Goal: Task Accomplishment & Management: Manage account settings

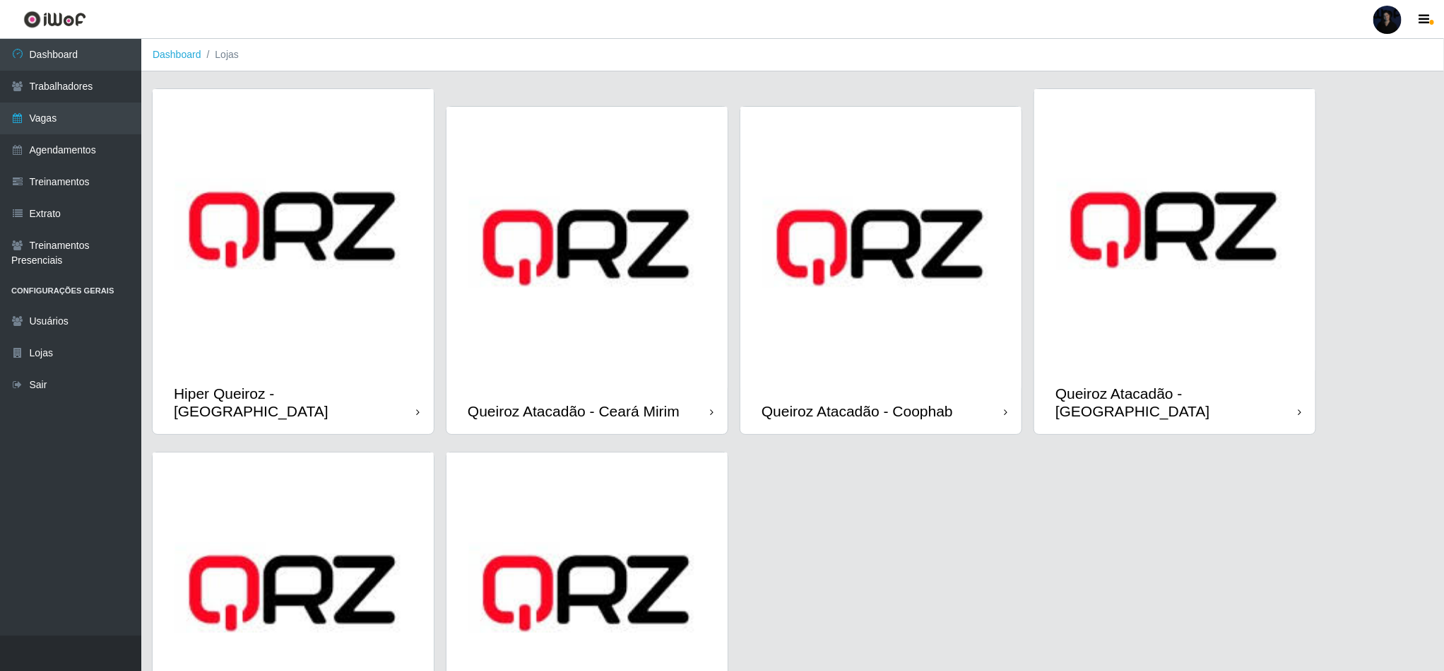
click at [1387, 21] on div at bounding box center [1388, 20] width 28 height 28
click at [1324, 107] on button "Sair" at bounding box center [1360, 109] width 127 height 29
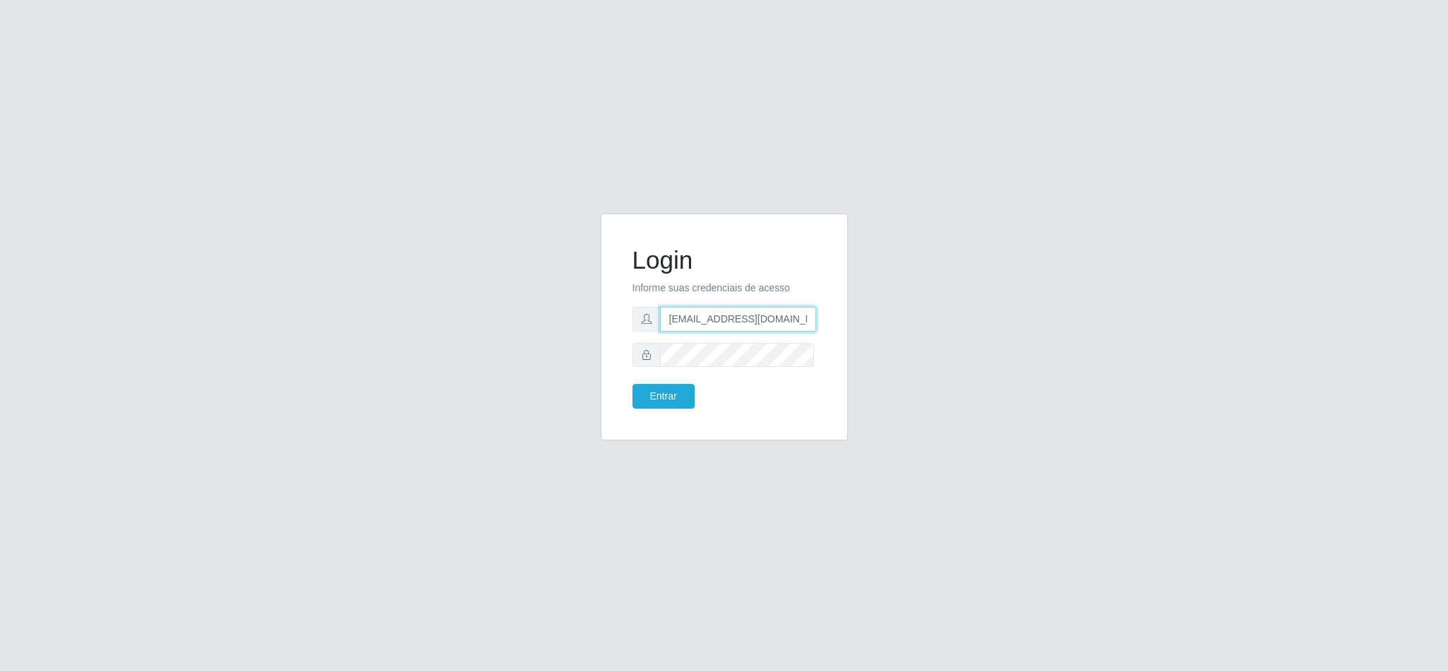
click at [746, 327] on input "[EMAIL_ADDRESS][DOMAIN_NAME]" at bounding box center [738, 319] width 156 height 25
click at [791, 317] on input "[EMAIL_ADDRESS][DOMAIN_NAME]" at bounding box center [738, 319] width 156 height 25
drag, startPoint x: 799, startPoint y: 317, endPoint x: 738, endPoint y: 312, distance: 61.6
click at [738, 312] on input "[EMAIL_ADDRESS][DOMAIN_NAME]" at bounding box center [738, 319] width 156 height 25
drag, startPoint x: 760, startPoint y: 318, endPoint x: 742, endPoint y: 320, distance: 17.8
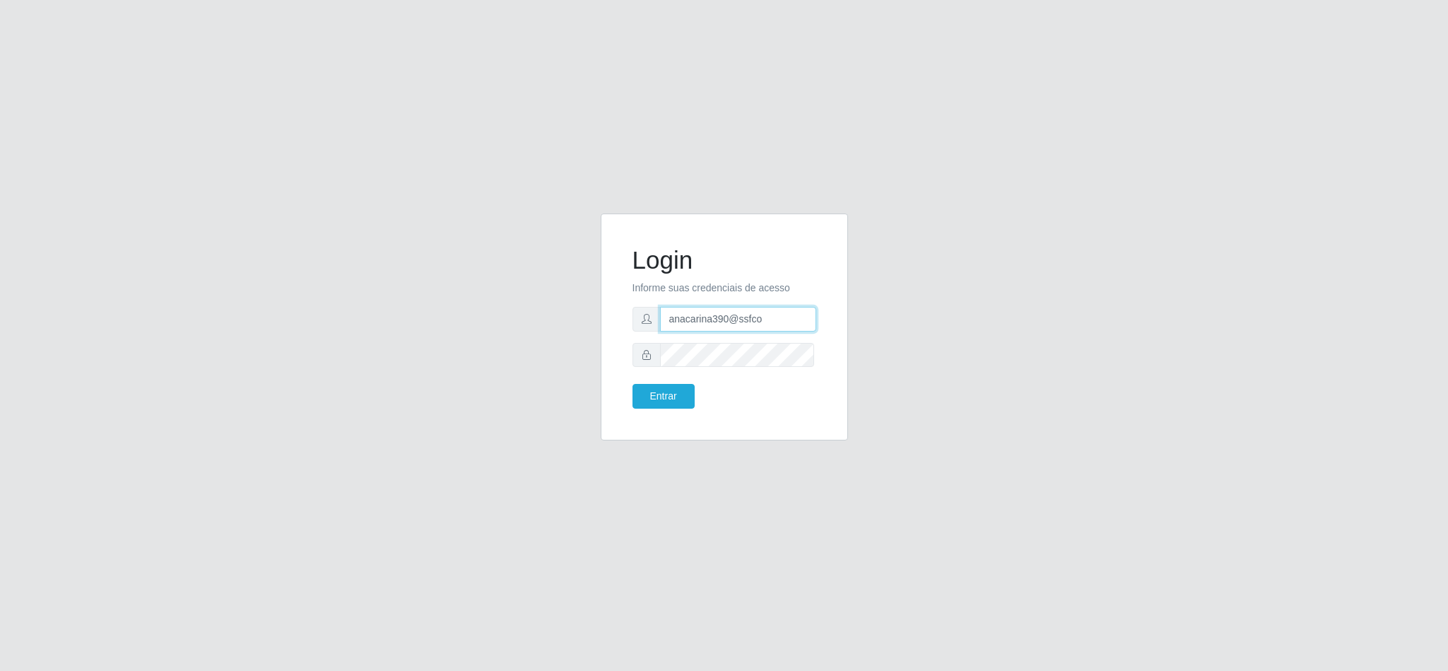
click at [742, 320] on input "anacarina390@ssfco" at bounding box center [738, 319] width 156 height 25
type input "[EMAIL_ADDRESS][DOMAIN_NAME]"
click at [628, 358] on div "Login Informe suas credenciais de acesso [EMAIL_ADDRESS][DOMAIN_NAME] Entrar" at bounding box center [724, 327] width 212 height 192
click at [657, 401] on button "Entrar" at bounding box center [663, 396] width 62 height 25
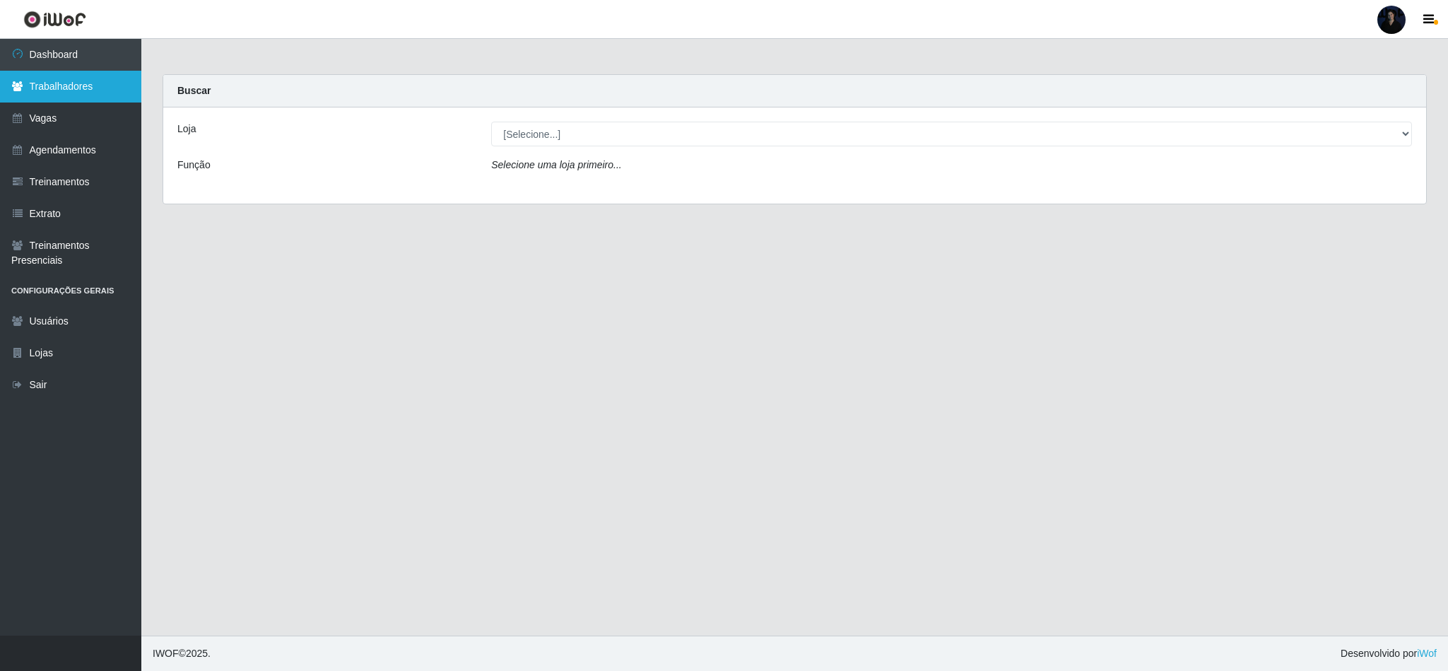
click at [73, 89] on link "Trabalhadores" at bounding box center [70, 87] width 141 height 32
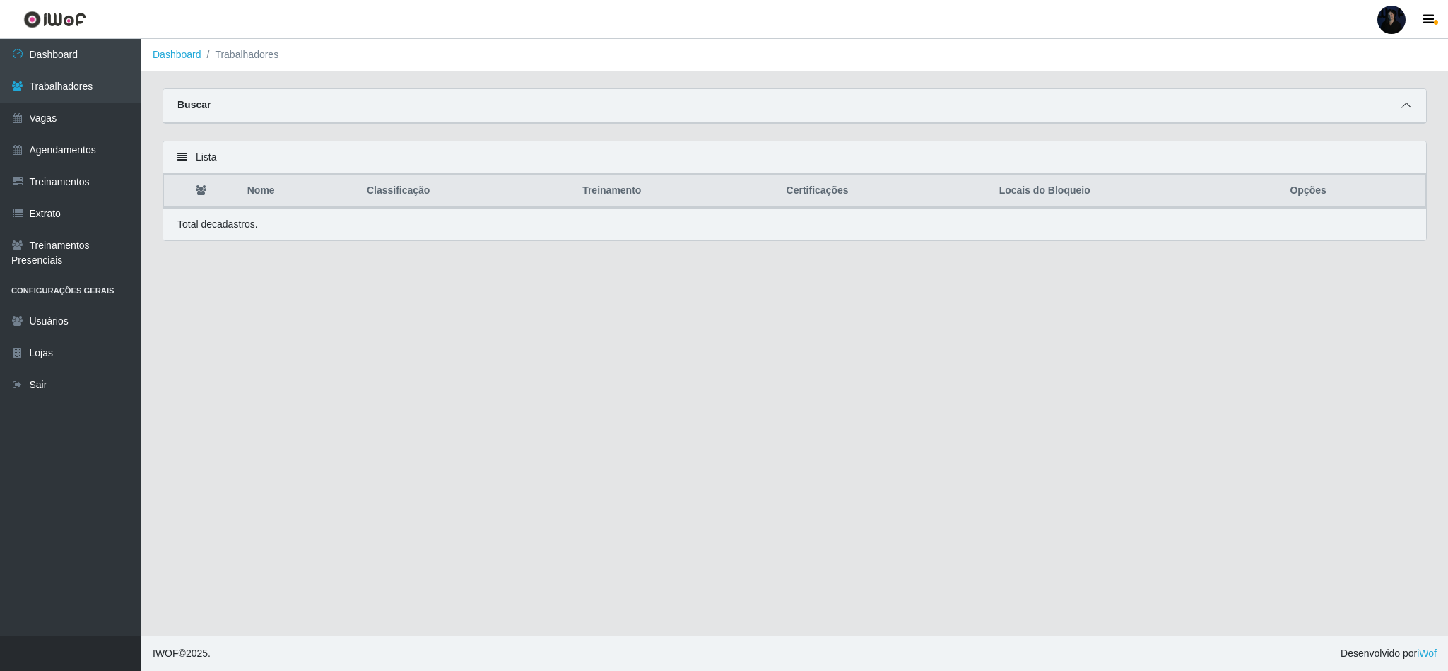
click at [1403, 104] on icon at bounding box center [1406, 105] width 10 height 10
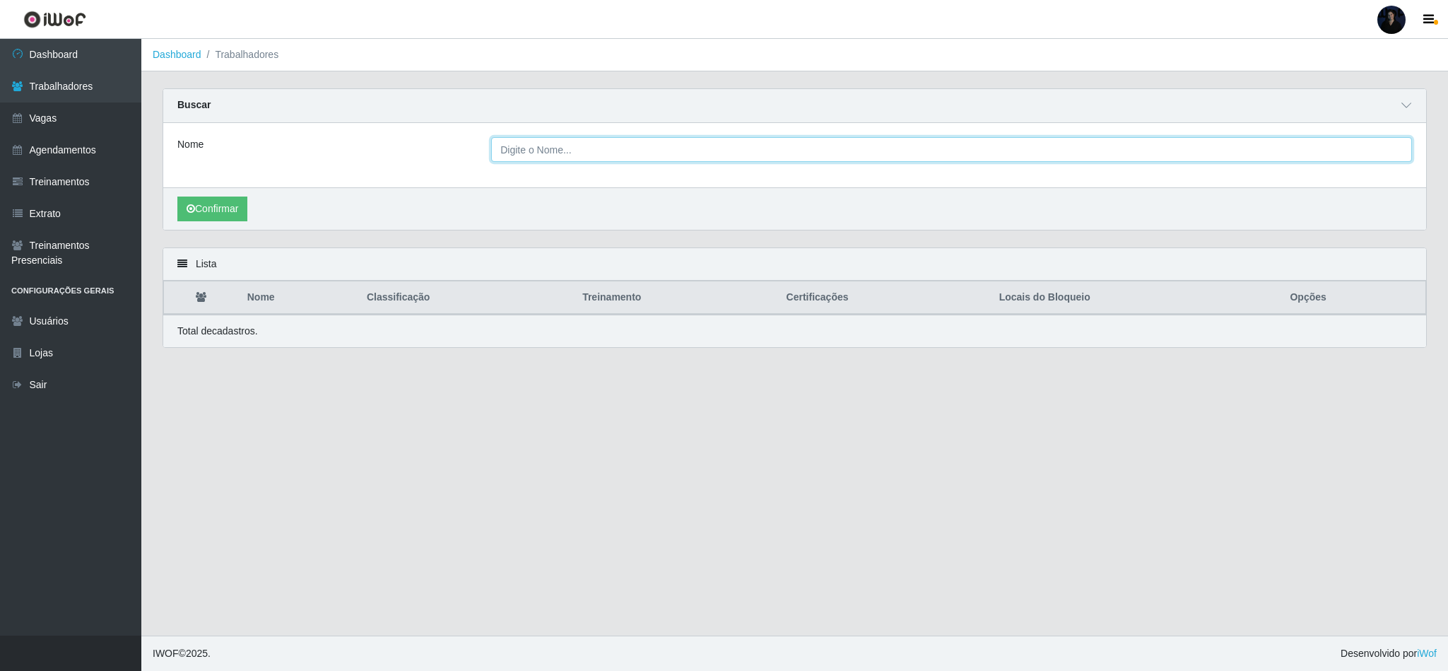
click at [572, 153] on input "Nome" at bounding box center [951, 149] width 921 height 25
type input "[PERSON_NAME]"
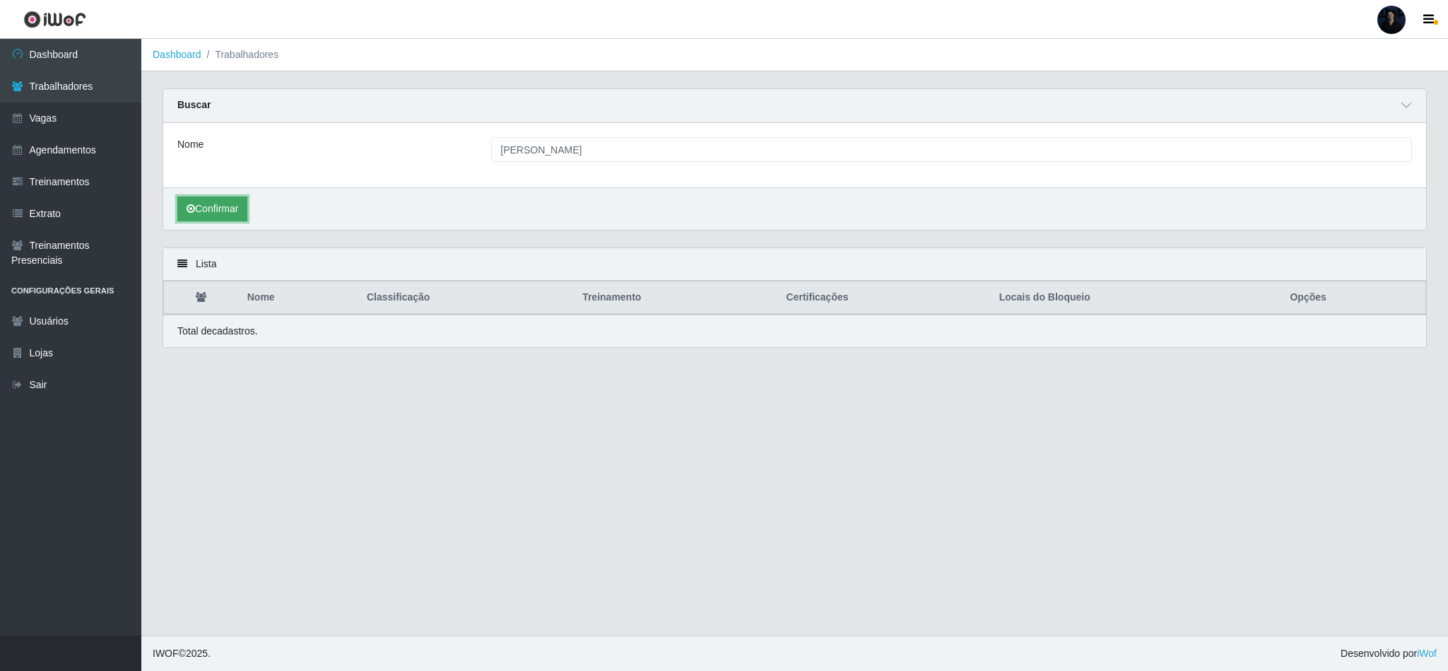
click at [192, 213] on icon "submit" at bounding box center [191, 209] width 8 height 10
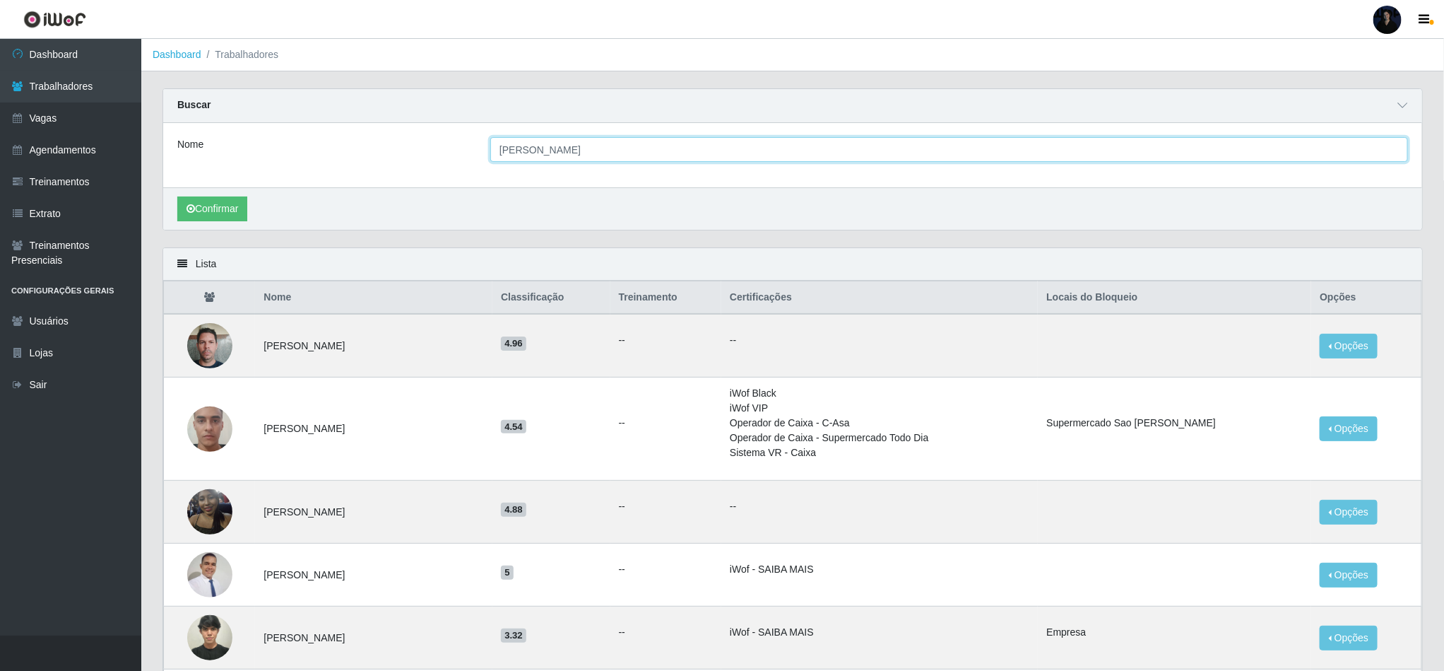
click at [675, 145] on input "[PERSON_NAME]" at bounding box center [949, 149] width 918 height 25
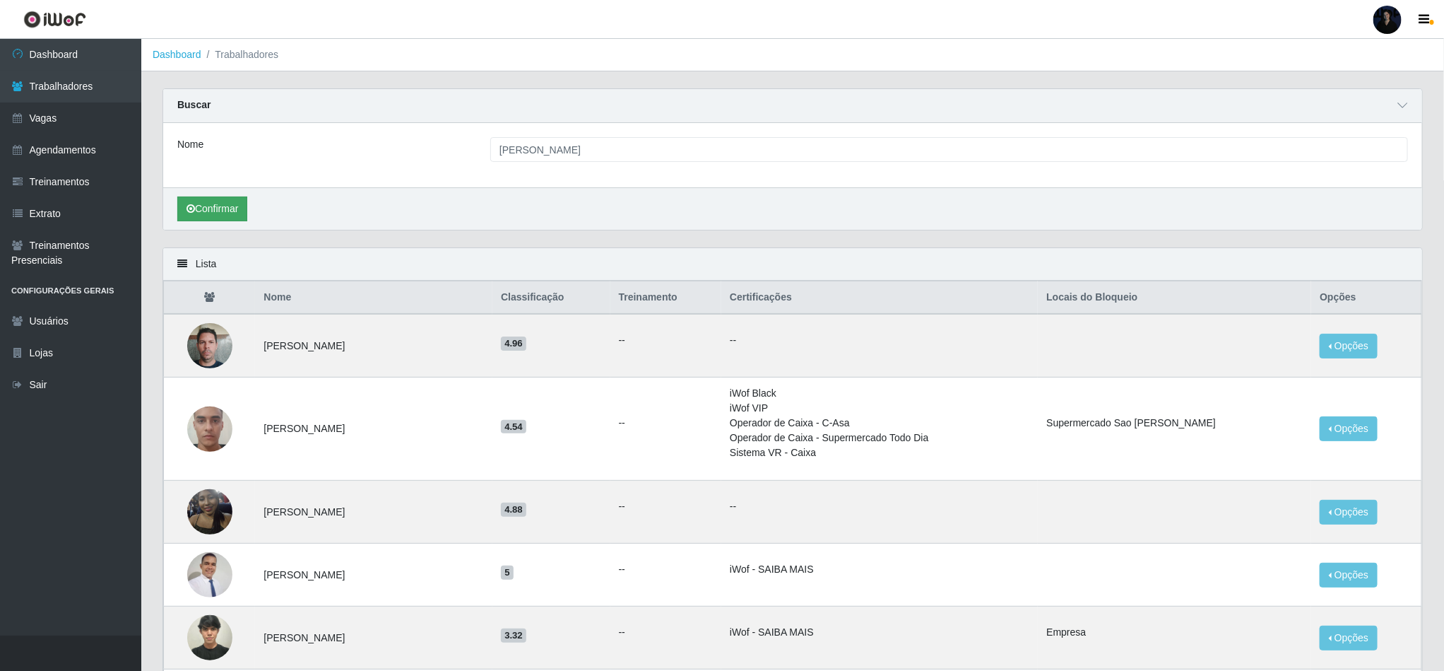
drag, startPoint x: 187, startPoint y: 227, endPoint x: 193, endPoint y: 216, distance: 12.4
click at [187, 225] on div "Confirmar" at bounding box center [792, 208] width 1259 height 42
click at [196, 212] on button "Confirmar" at bounding box center [212, 208] width 70 height 25
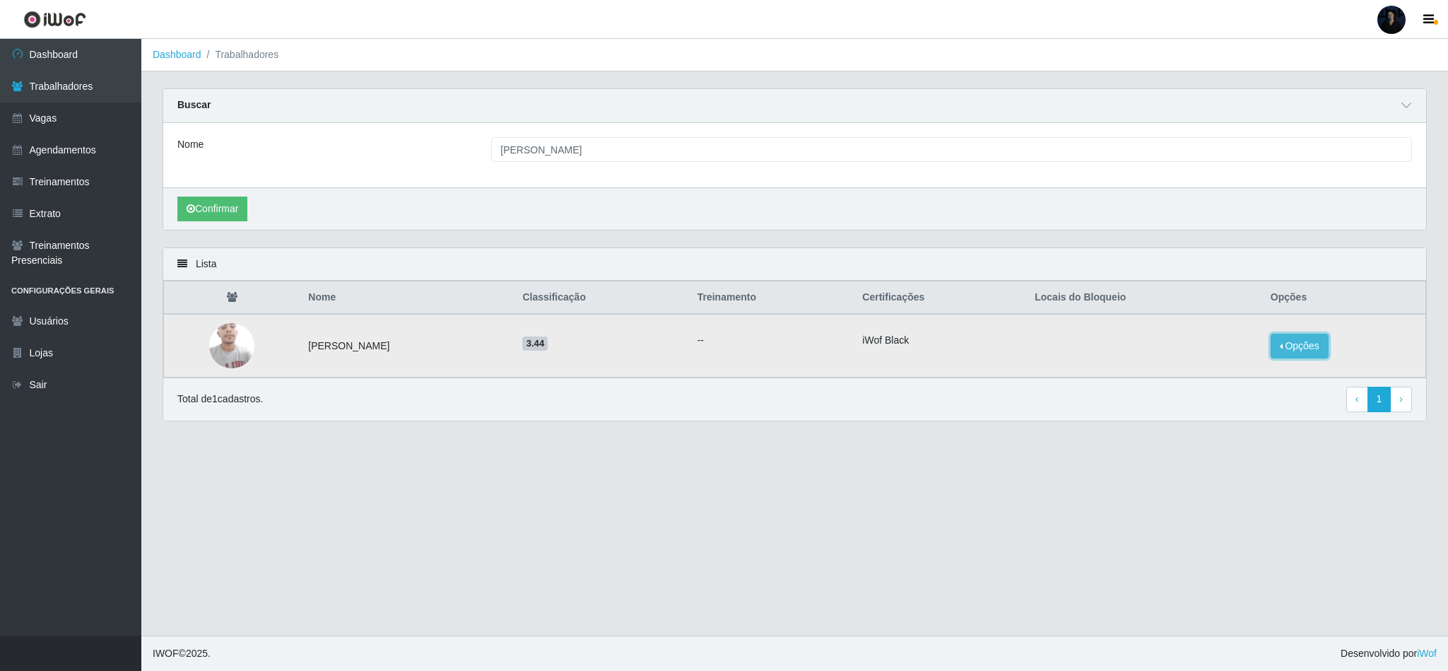
click at [1329, 348] on button "Opções" at bounding box center [1300, 346] width 58 height 25
click at [1237, 335] on button "Bloquear - Empresa" at bounding box center [1211, 329] width 114 height 30
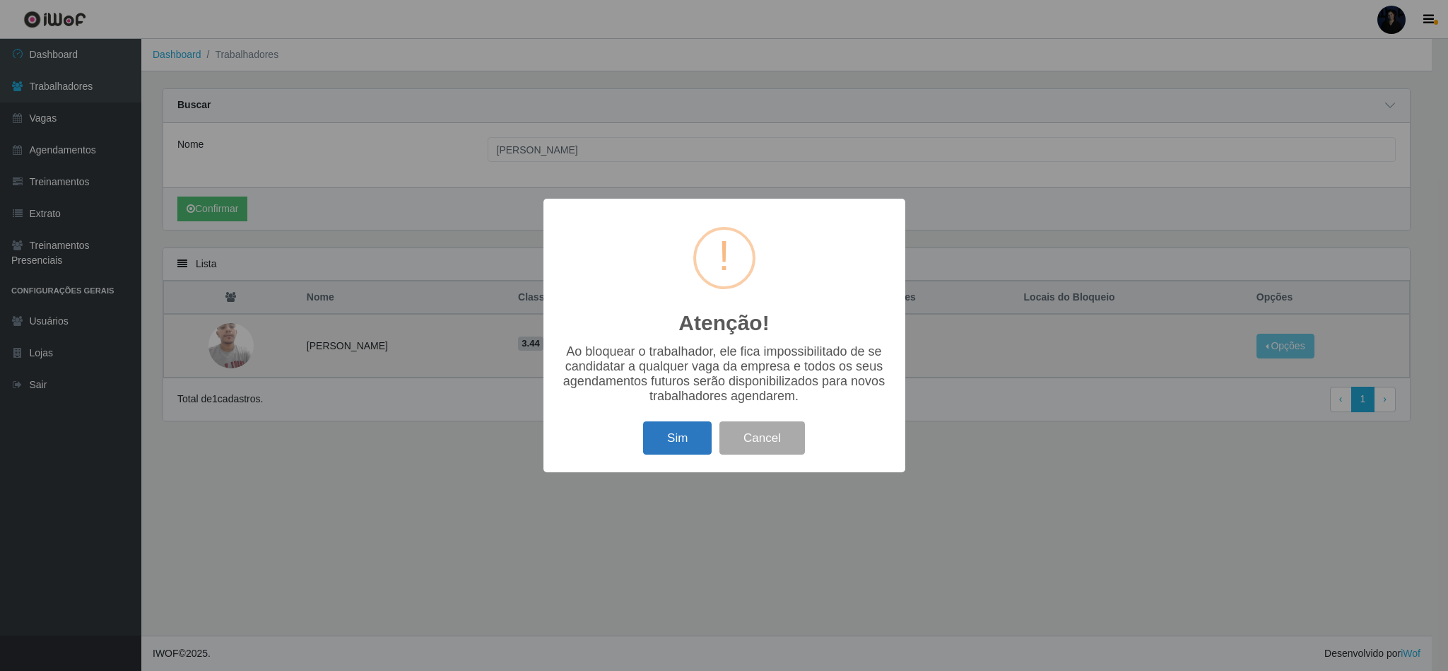
click at [697, 441] on button "Sim" at bounding box center [677, 437] width 69 height 33
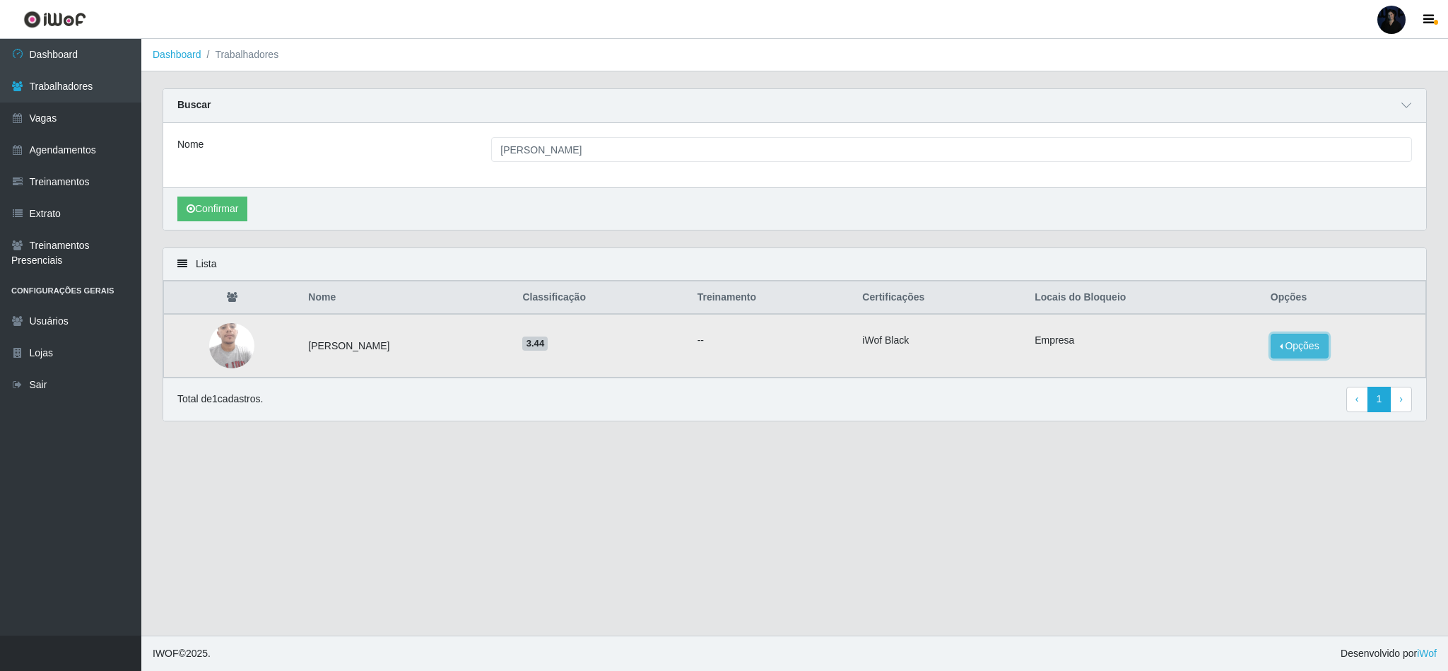
click at [1317, 346] on button "Opções" at bounding box center [1300, 346] width 58 height 25
click at [1069, 445] on main "Dashboard Trabalhadores Carregando... Buscar Nome [PERSON_NAME] Confirmar Lista…" at bounding box center [794, 337] width 1307 height 596
